Goal: Information Seeking & Learning: Learn about a topic

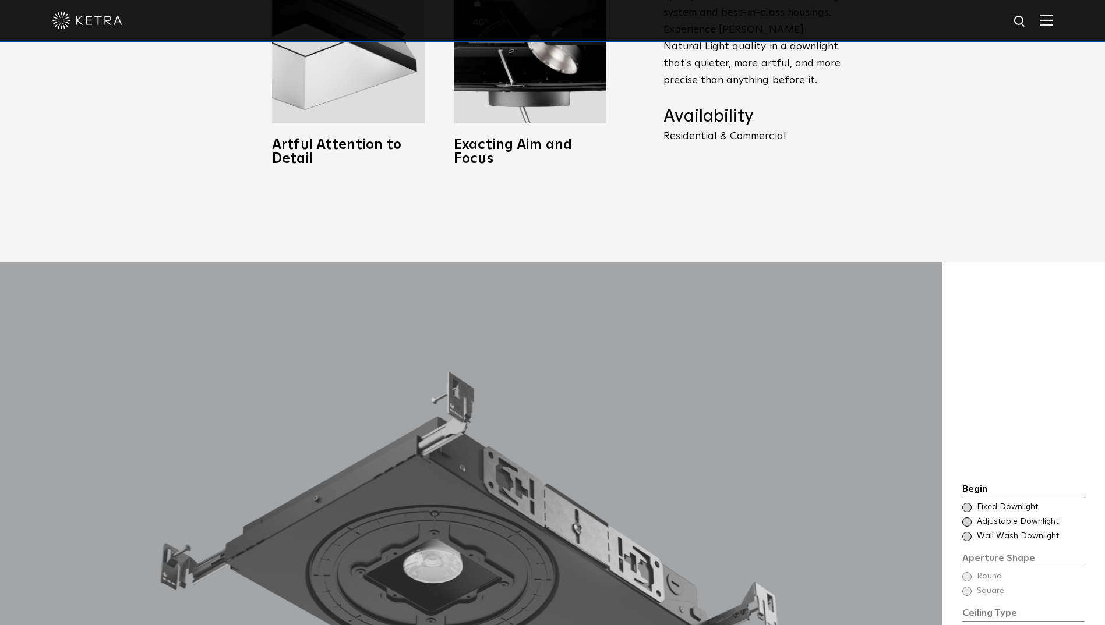
scroll to position [1281, 0]
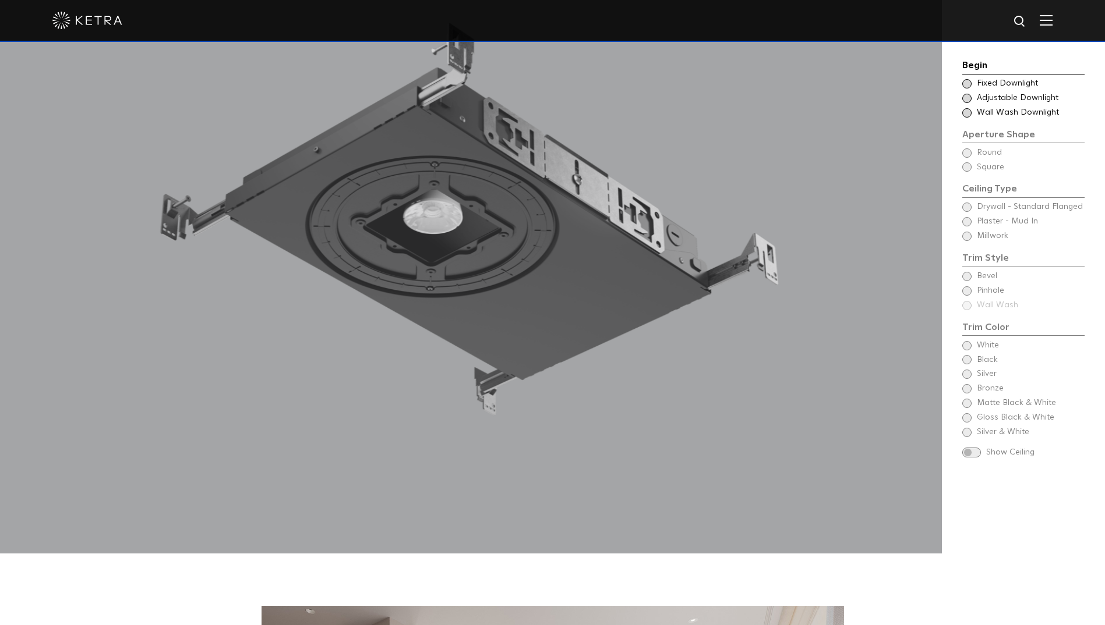
click at [526, 267] on div at bounding box center [471, 233] width 942 height 641
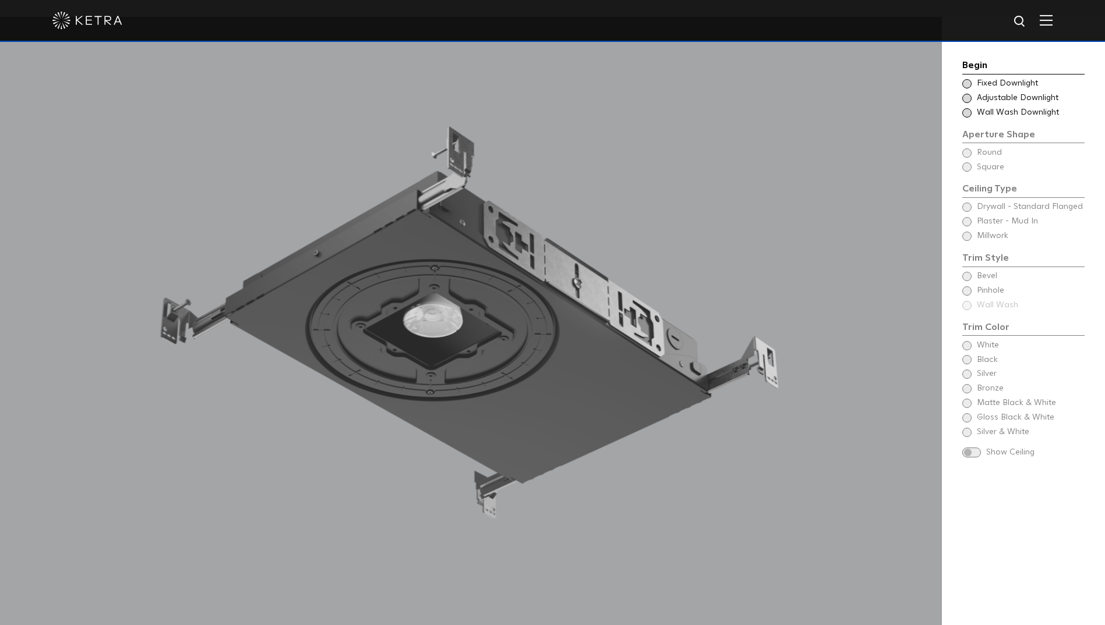
scroll to position [1165, 0]
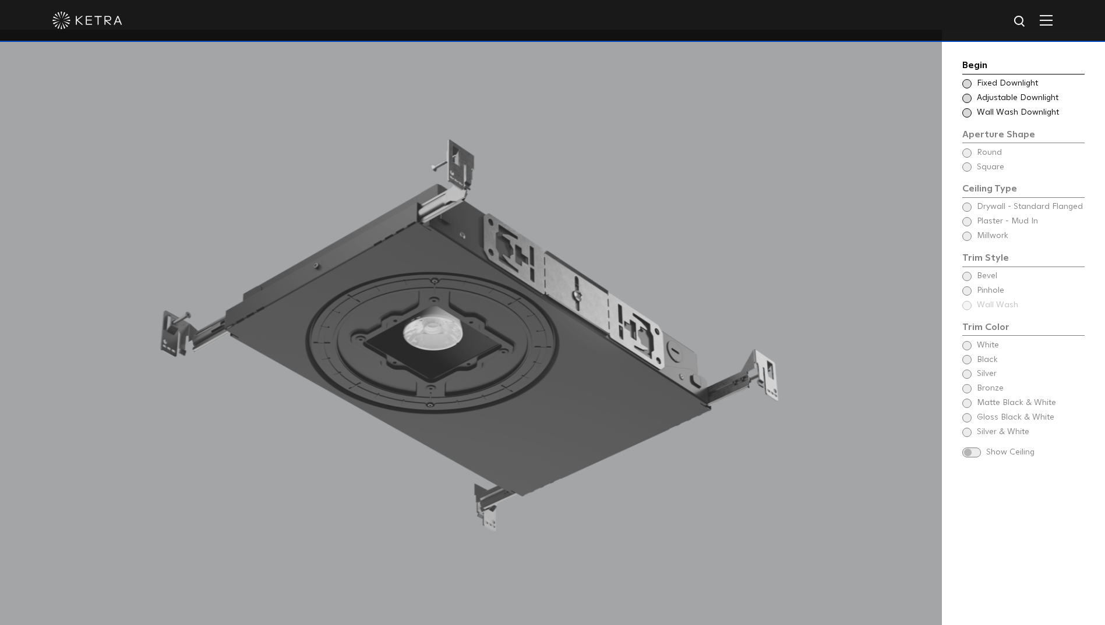
drag, startPoint x: 684, startPoint y: 273, endPoint x: 683, endPoint y: 267, distance: 6.1
click at [684, 273] on div at bounding box center [471, 350] width 942 height 641
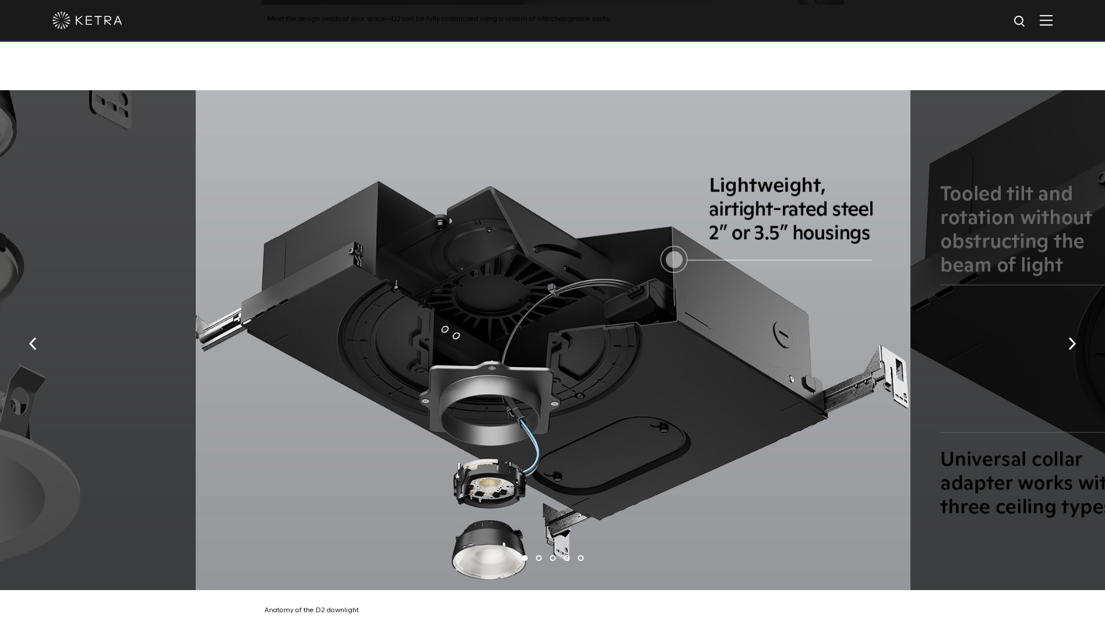
scroll to position [2213, 0]
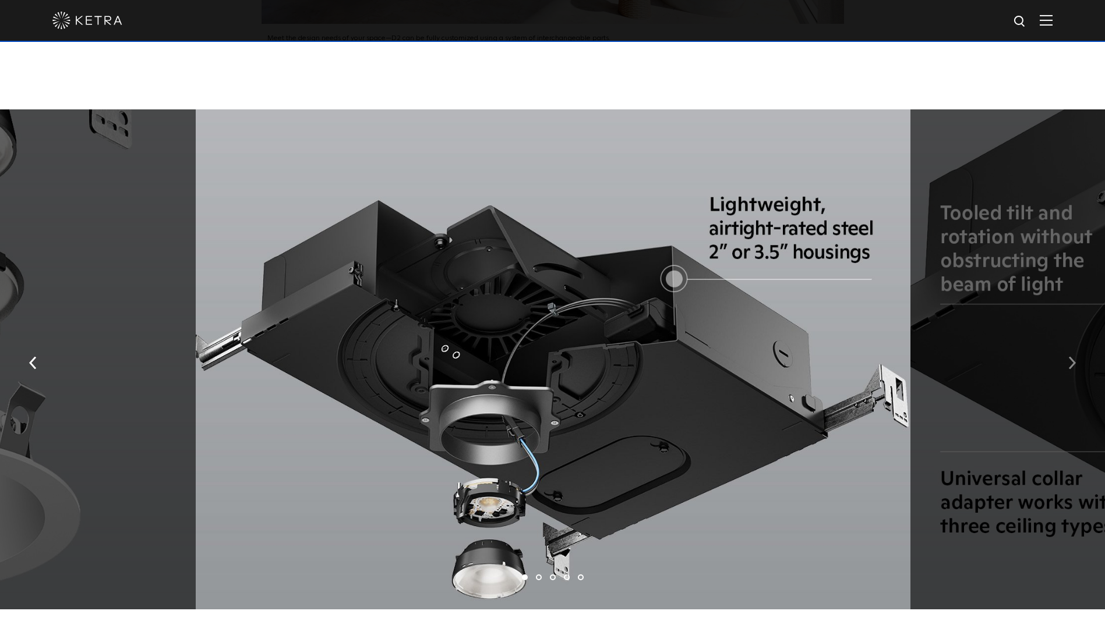
click at [1076, 351] on button "button" at bounding box center [1071, 362] width 25 height 40
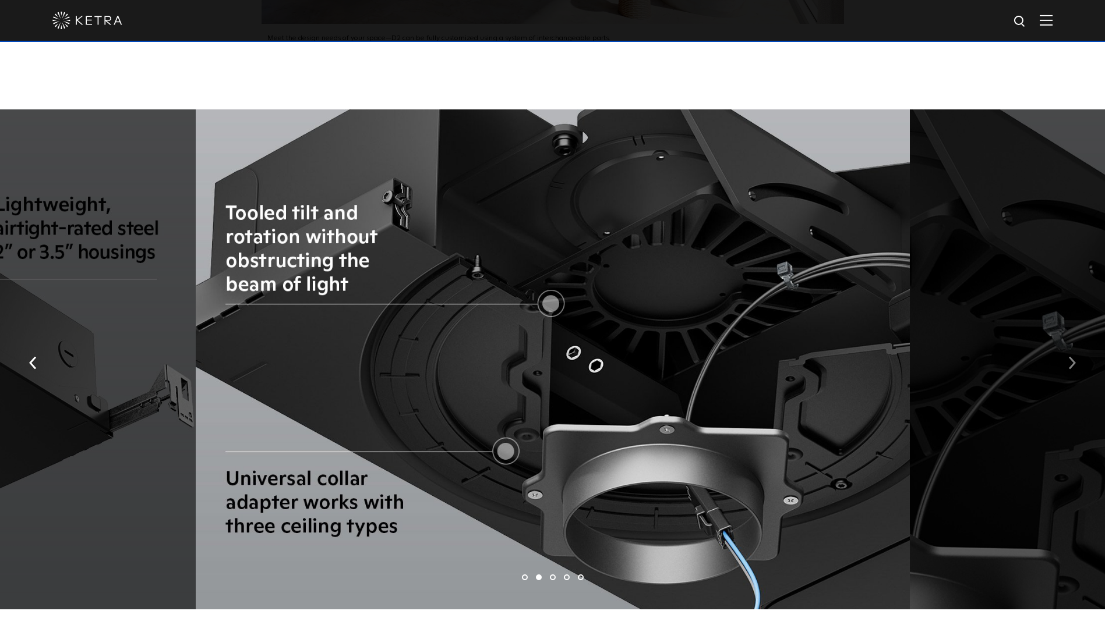
click at [1076, 351] on button "button" at bounding box center [1071, 362] width 25 height 40
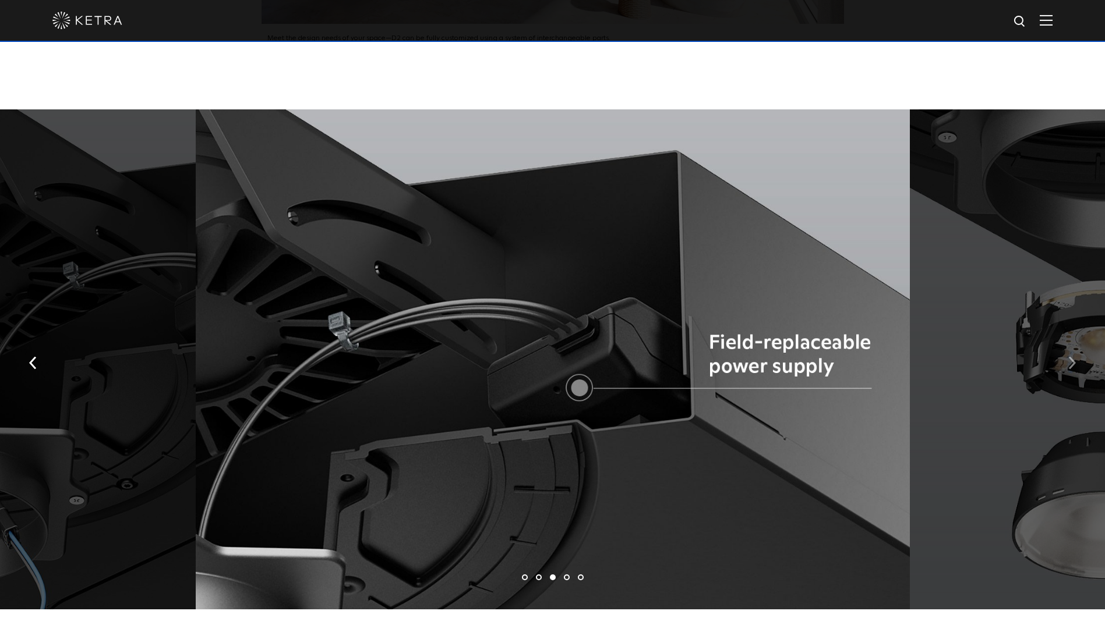
click at [1076, 351] on button "button" at bounding box center [1071, 362] width 25 height 40
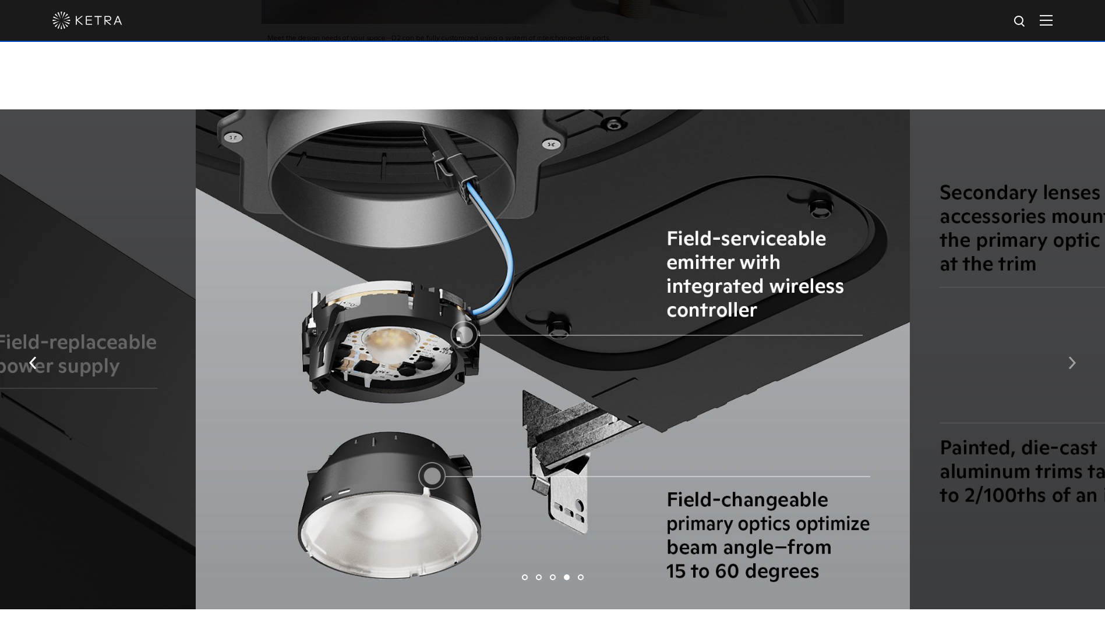
click at [1076, 351] on button "button" at bounding box center [1071, 362] width 25 height 40
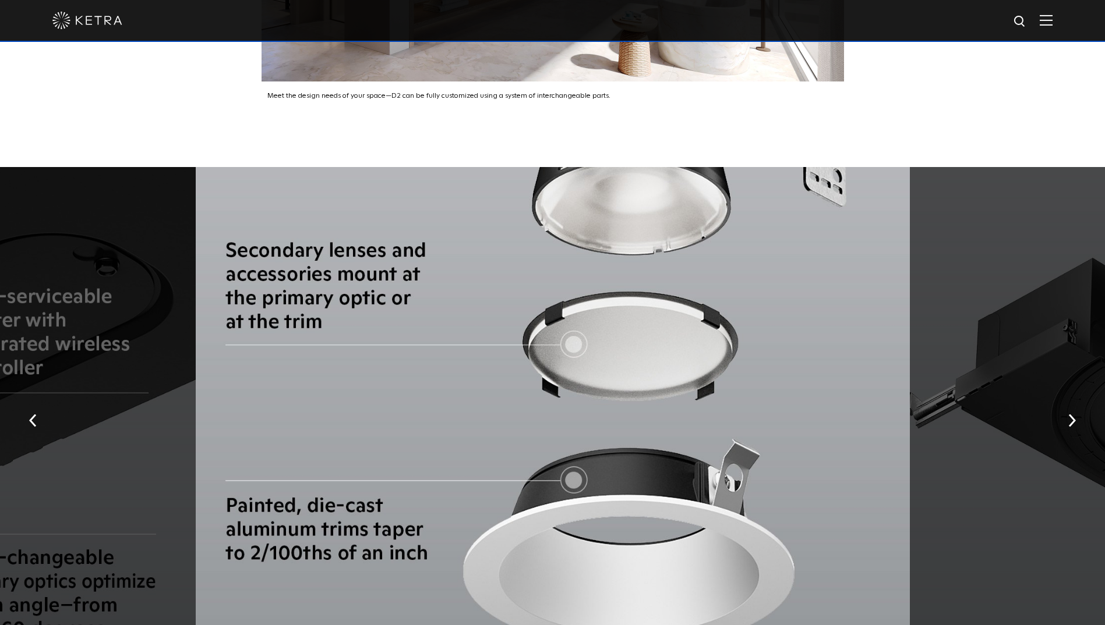
scroll to position [2155, 0]
click at [1069, 415] on img "button" at bounding box center [1072, 421] width 8 height 13
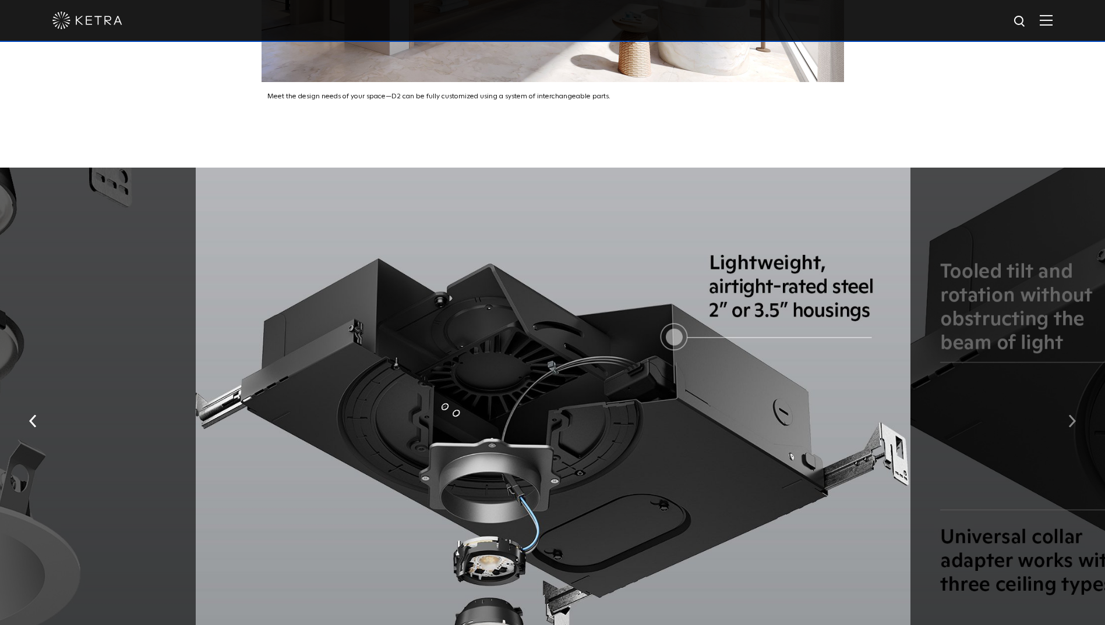
click at [1069, 415] on img "button" at bounding box center [1072, 421] width 8 height 13
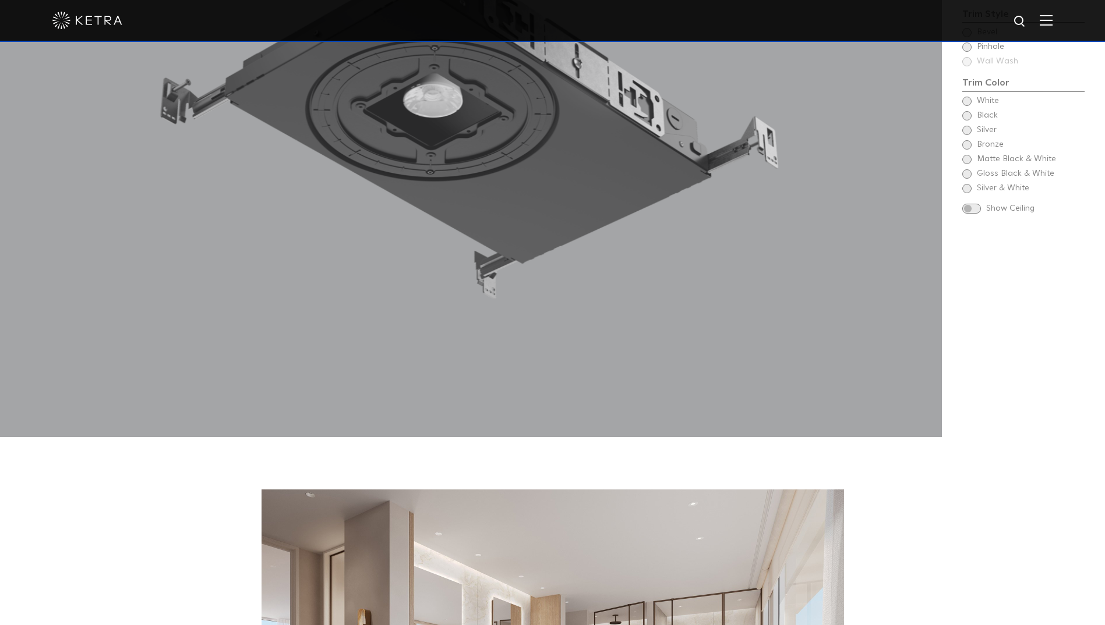
scroll to position [0, 0]
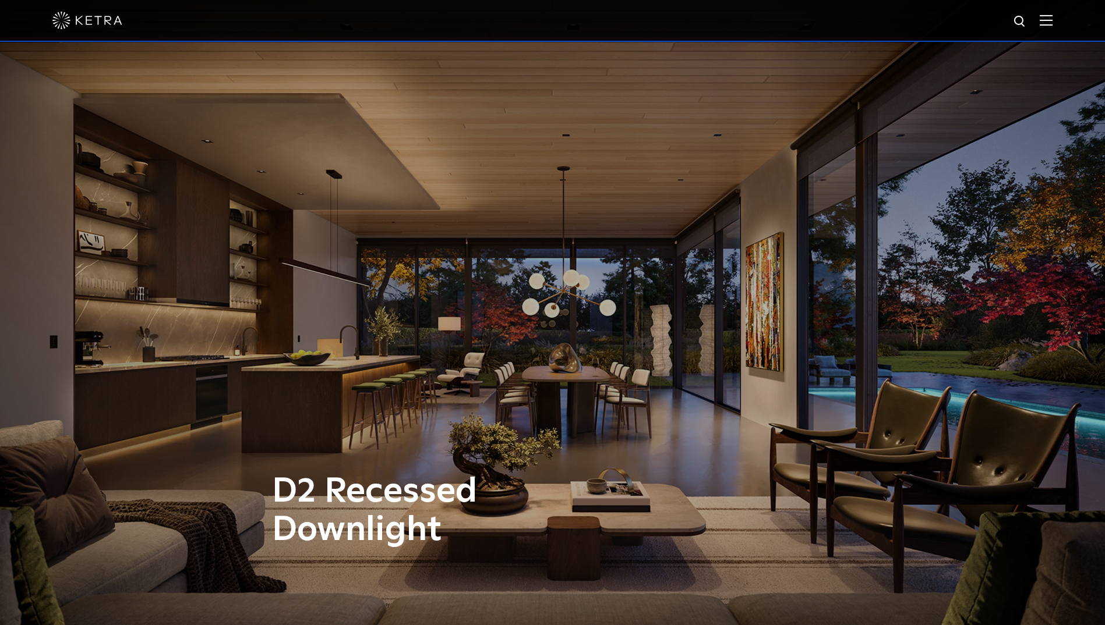
click at [1052, 20] on img at bounding box center [1046, 20] width 13 height 11
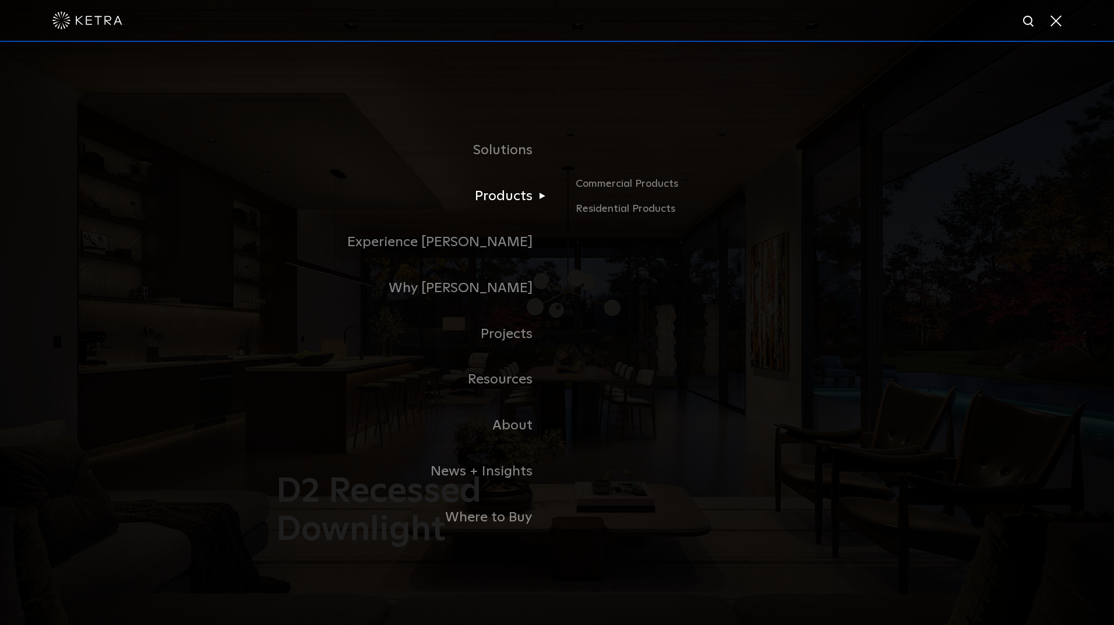
click at [510, 201] on link "Products" at bounding box center [411, 197] width 291 height 46
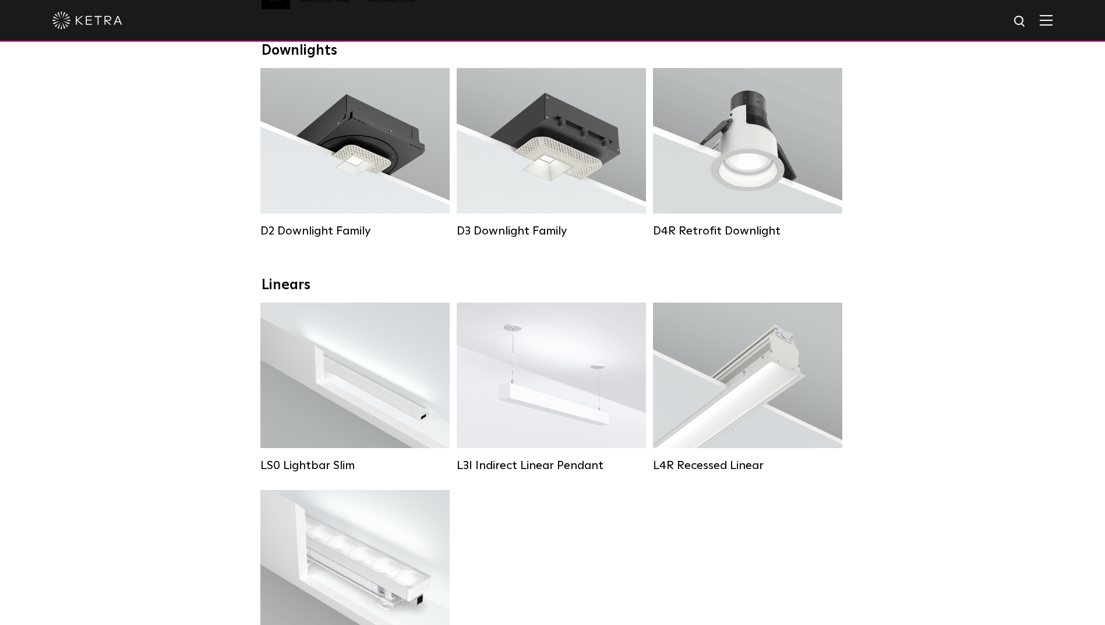
scroll to position [349, 0]
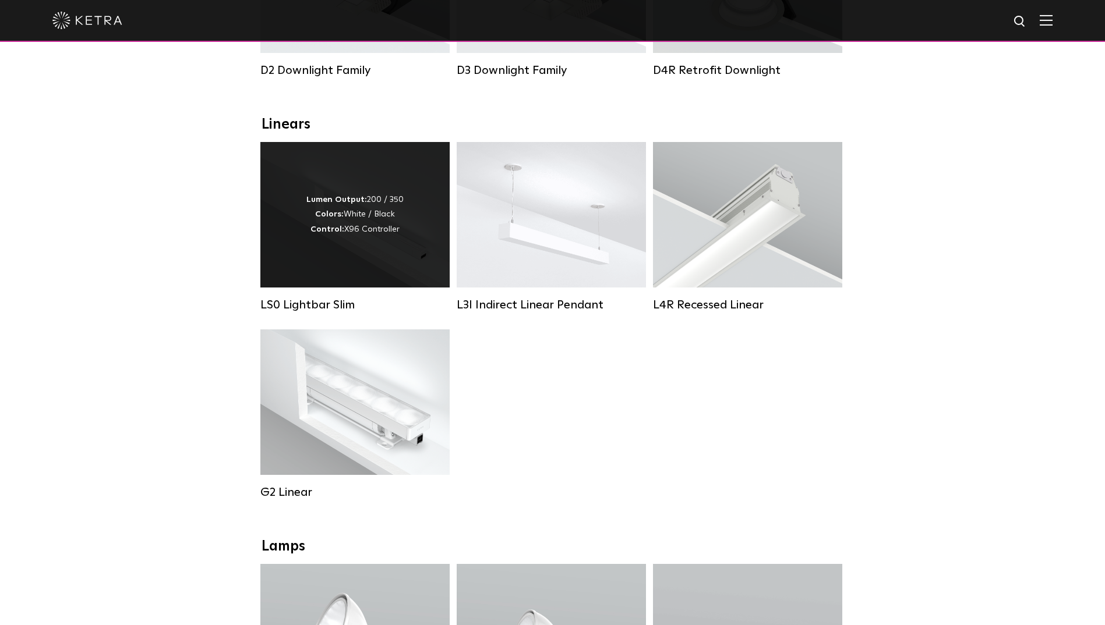
click at [376, 280] on div "Lumen Output: 200 / 350 Colors: White / Black Control: X96 Controller" at bounding box center [354, 215] width 189 height 146
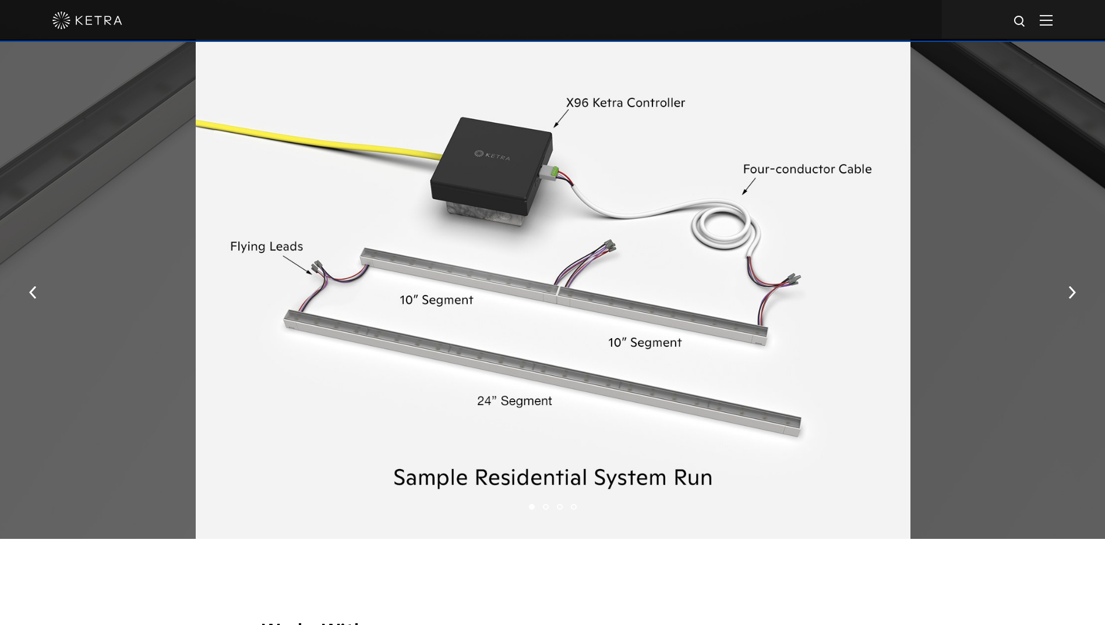
scroll to position [1689, 0]
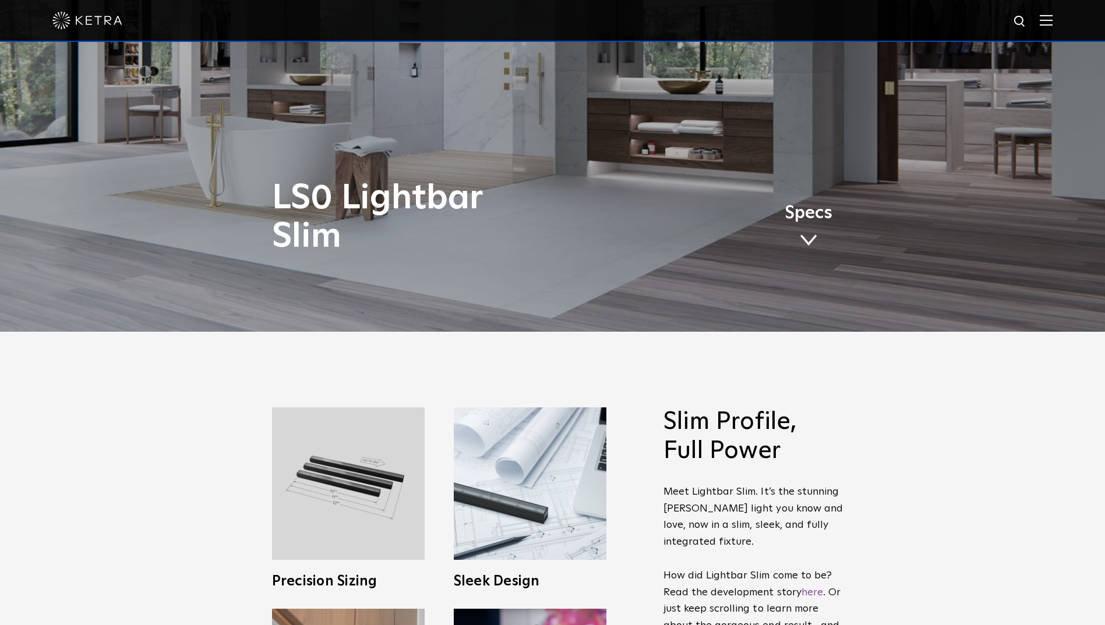
scroll to position [233, 0]
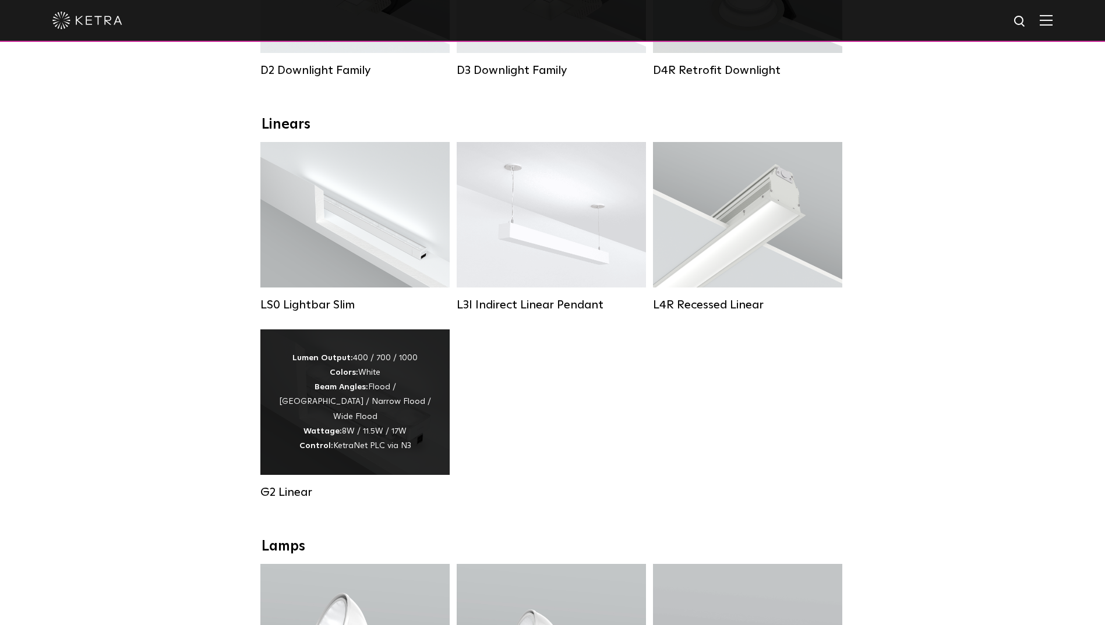
click at [379, 459] on div "Lumen Output: 400 / 700 / 1000 Colors: White Beam Angles: Flood / Graze / Narro…" at bounding box center [354, 403] width 189 height 146
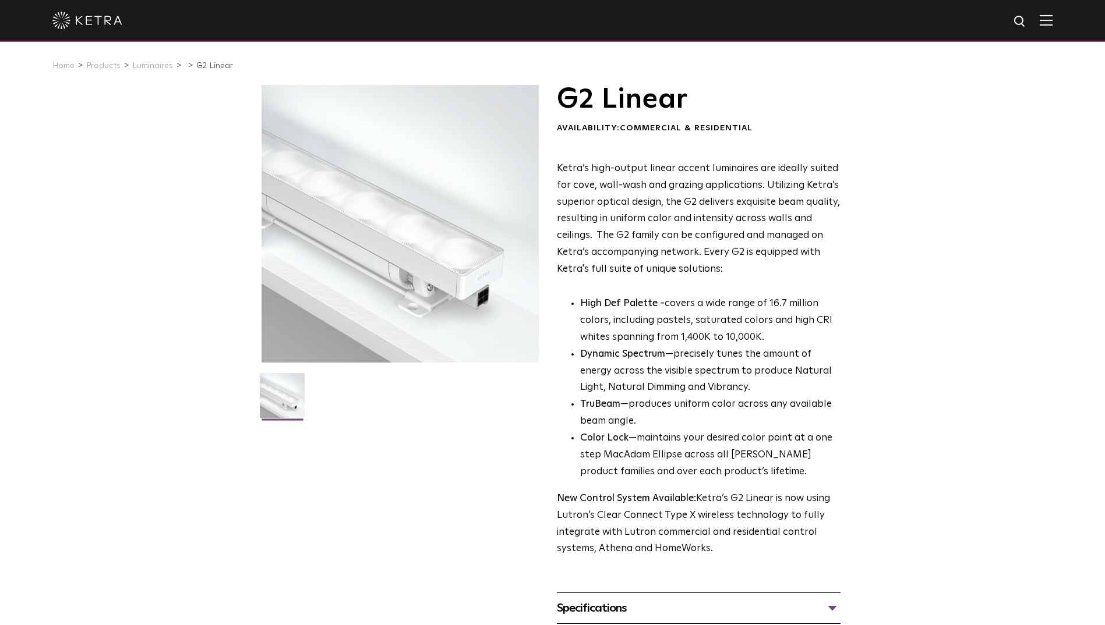
drag, startPoint x: 399, startPoint y: 232, endPoint x: 362, endPoint y: 268, distance: 51.9
drag, startPoint x: 362, startPoint y: 268, endPoint x: 292, endPoint y: 502, distance: 244.3
click at [292, 502] on div "G2 Linear Availability: Commercial & Residential Ketra’s high-output linear acc…" at bounding box center [552, 385] width 582 height 601
drag, startPoint x: 413, startPoint y: 232, endPoint x: 958, endPoint y: 327, distance: 552.7
click at [953, 324] on div "G2 Linear Availability: Commercial & Residential Ketra’s high-output linear acc…" at bounding box center [552, 385] width 1105 height 601
